Goal: Find specific page/section: Find specific page/section

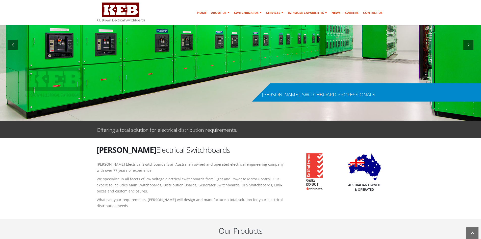
scroll to position [101, 0]
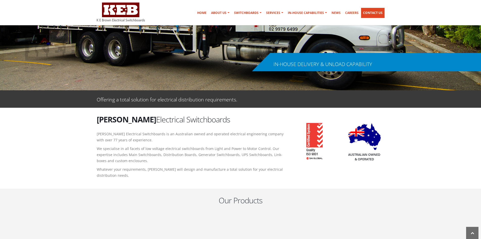
click at [372, 11] on link "Contact Us" at bounding box center [372, 13] width 23 height 10
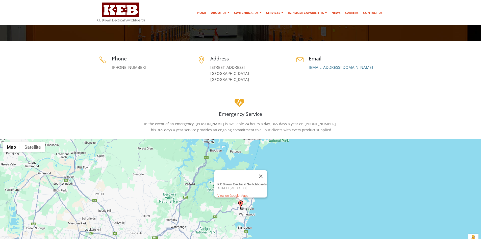
scroll to position [76, 0]
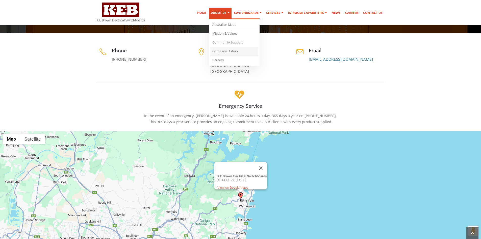
click at [230, 50] on link "Company History" at bounding box center [234, 51] width 48 height 9
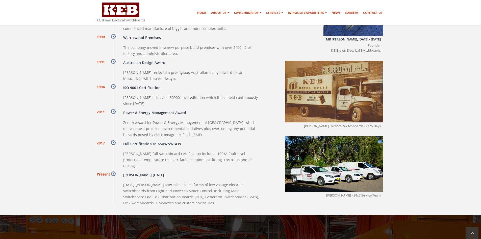
scroll to position [525, 0]
